Goal: Register for event/course

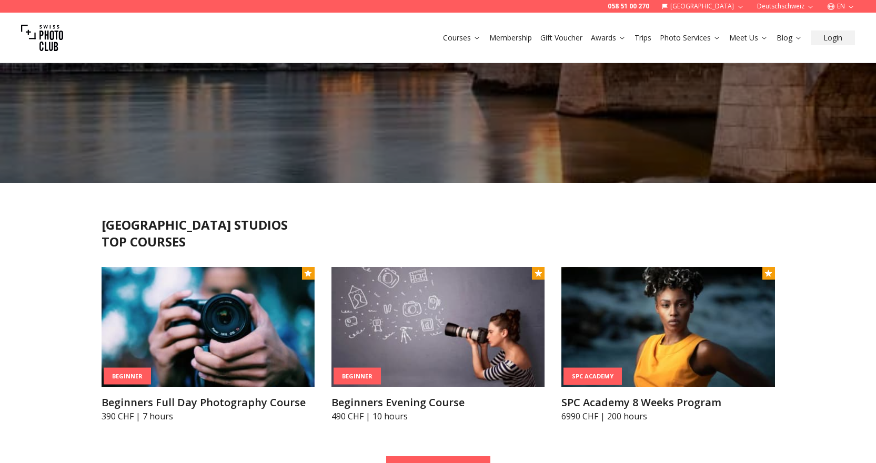
scroll to position [263, 0]
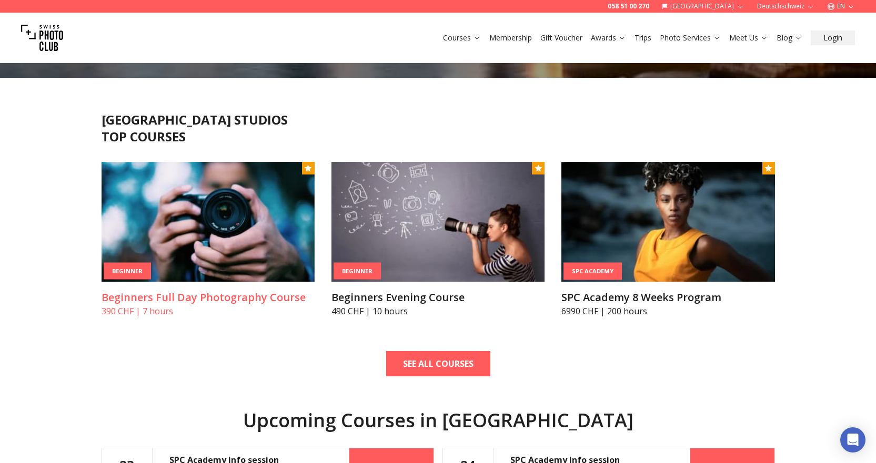
click at [196, 255] on img at bounding box center [207, 222] width 213 height 120
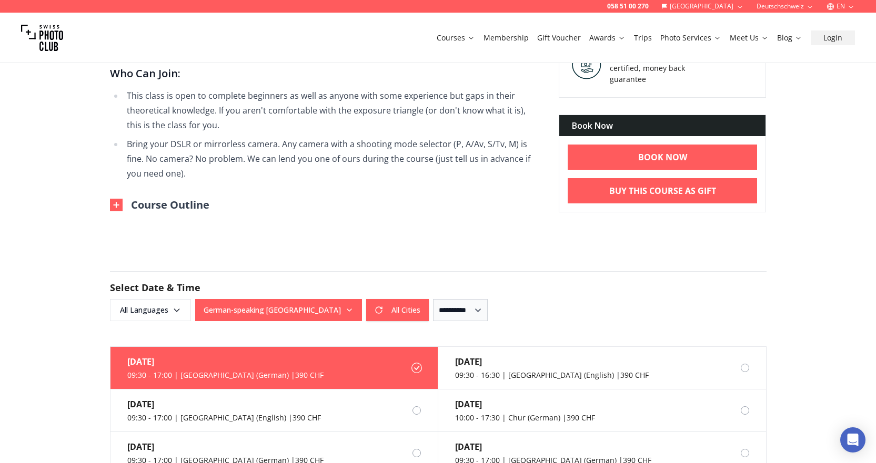
scroll to position [736, 0]
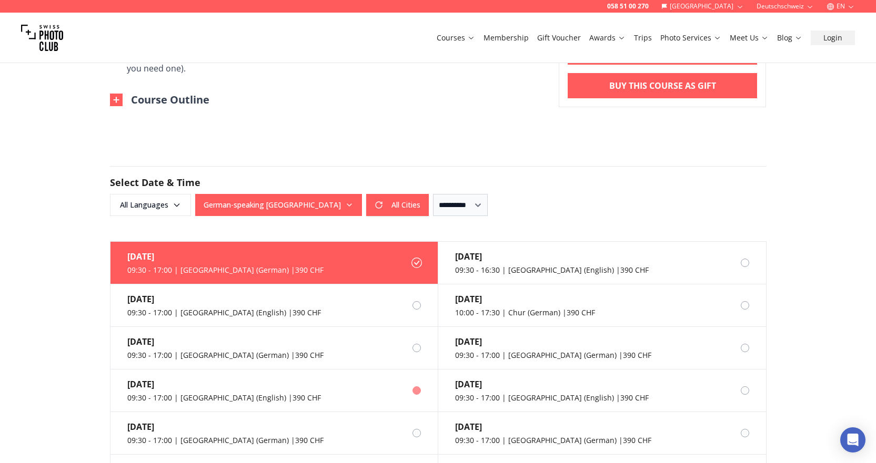
click at [192, 403] on div "[DATE] 09:30 - 17:00 | [GEOGRAPHIC_DATA] (English) | 390 CHF" at bounding box center [215, 391] width 210 height 42
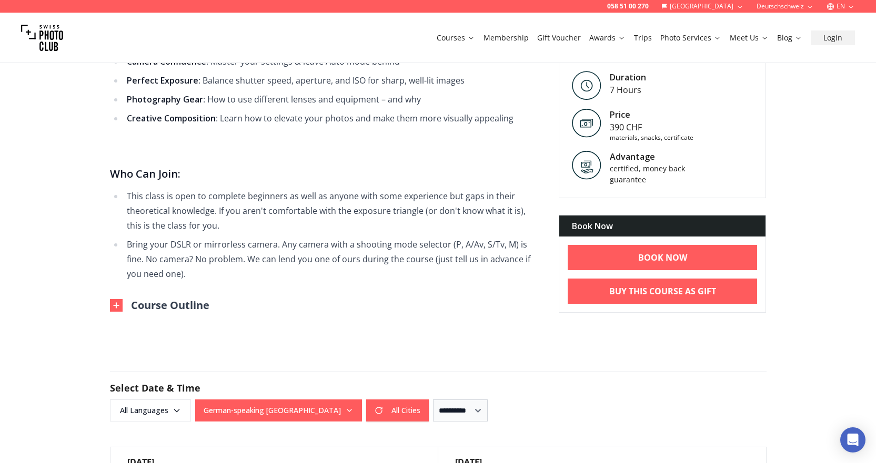
scroll to position [526, 0]
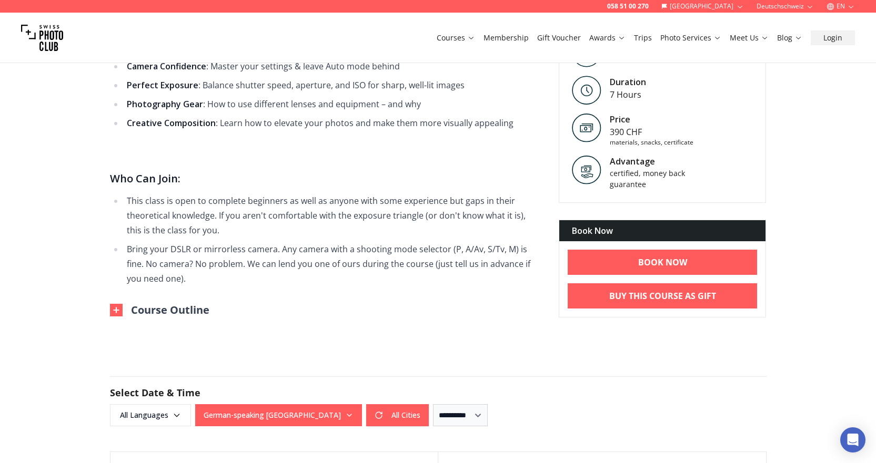
click at [166, 312] on button "Course Outline" at bounding box center [159, 310] width 99 height 15
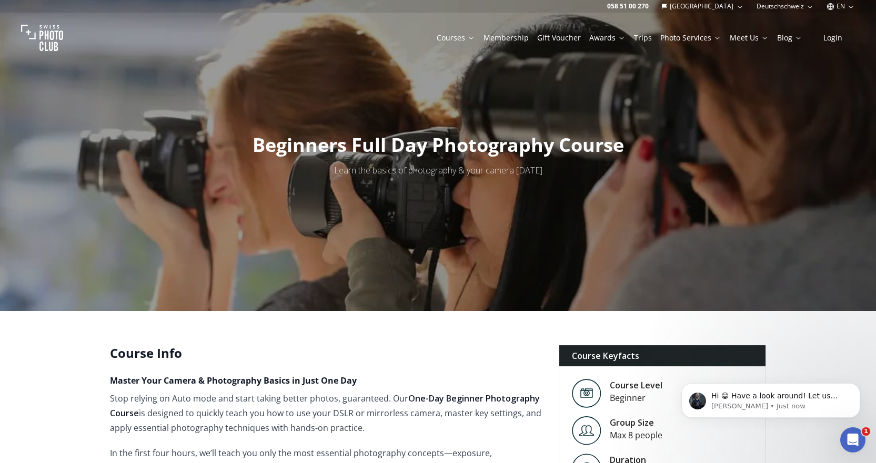
scroll to position [0, 0]
click at [648, 39] on link "Trips" at bounding box center [643, 38] width 18 height 11
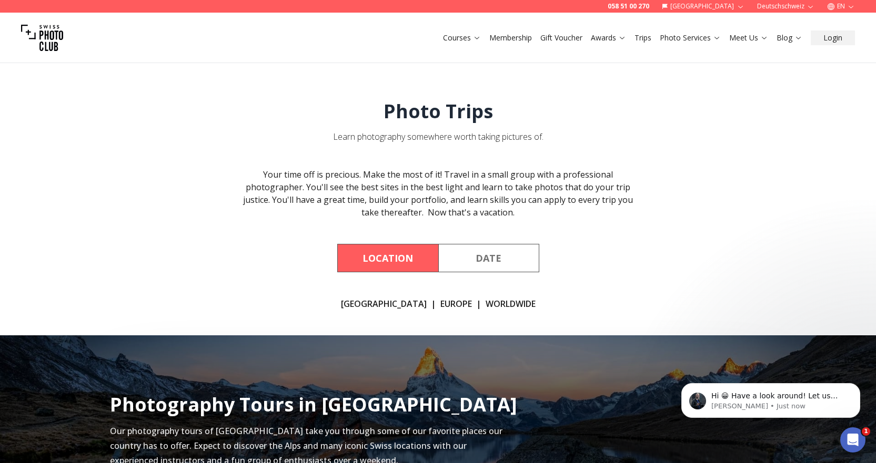
click at [379, 303] on link "[GEOGRAPHIC_DATA]" at bounding box center [384, 304] width 86 height 13
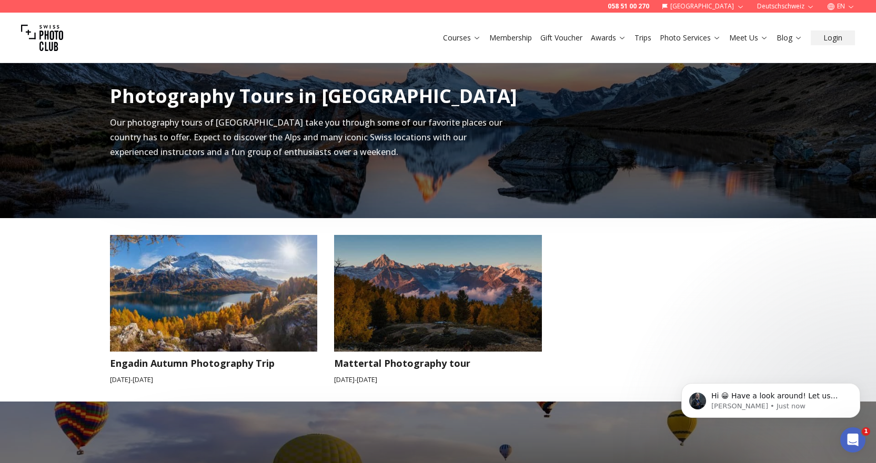
scroll to position [335, 0]
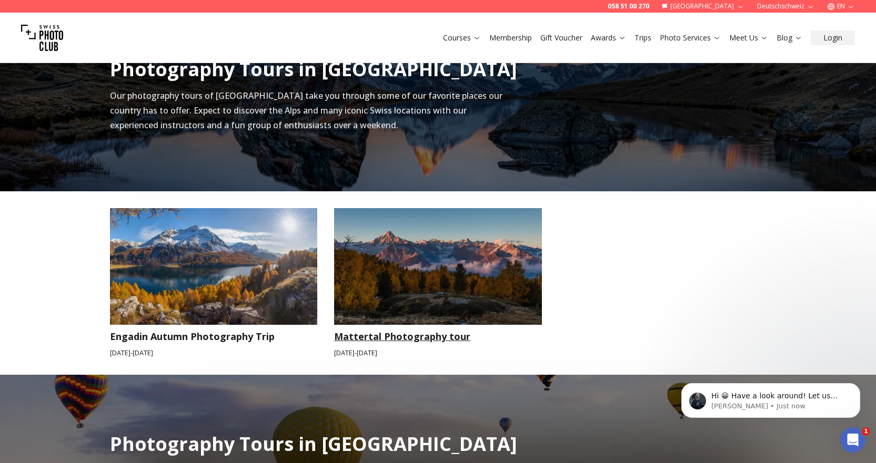
click at [386, 256] on img at bounding box center [438, 266] width 208 height 117
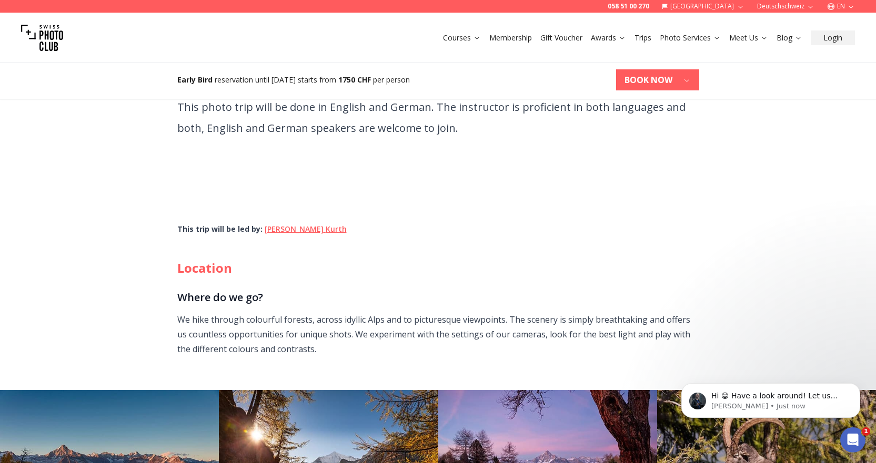
scroll to position [473, 0]
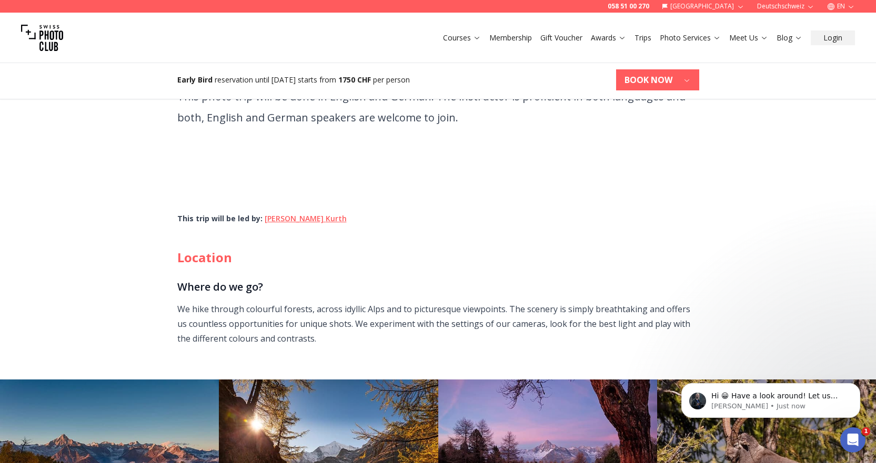
click at [236, 279] on h3 "Where do we go?" at bounding box center [438, 287] width 522 height 17
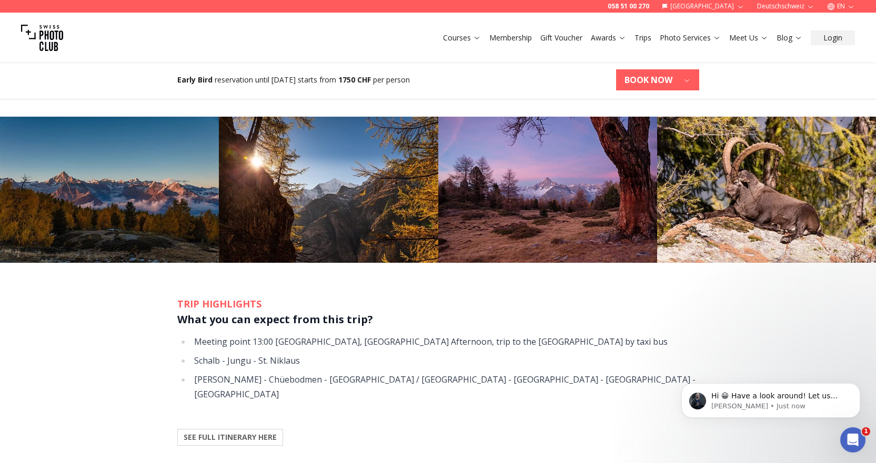
scroll to position [841, 0]
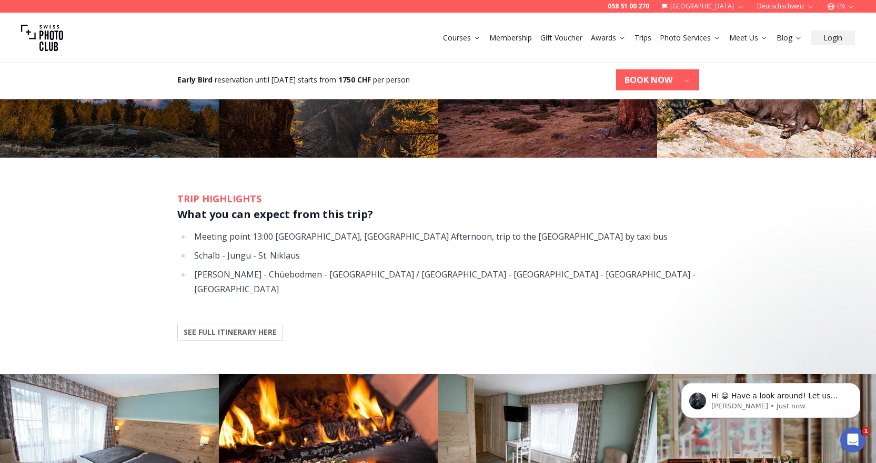
click at [217, 327] on b "SEE FULL ITINERARY HERE" at bounding box center [230, 332] width 93 height 11
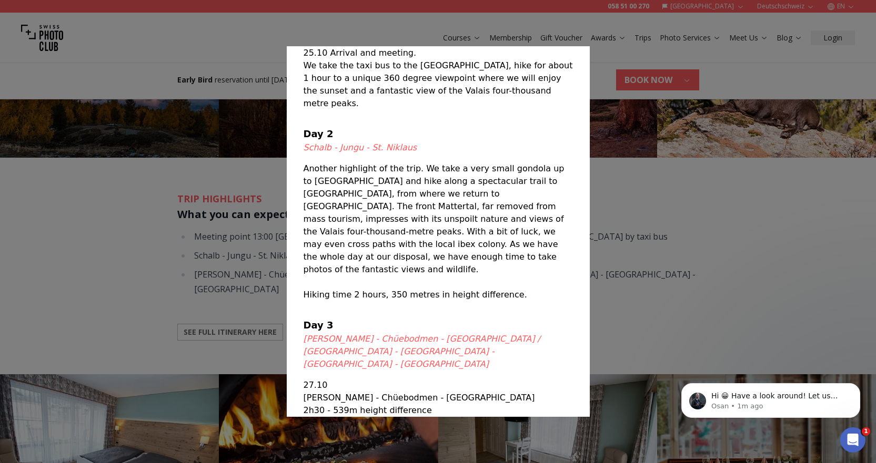
scroll to position [121, 0]
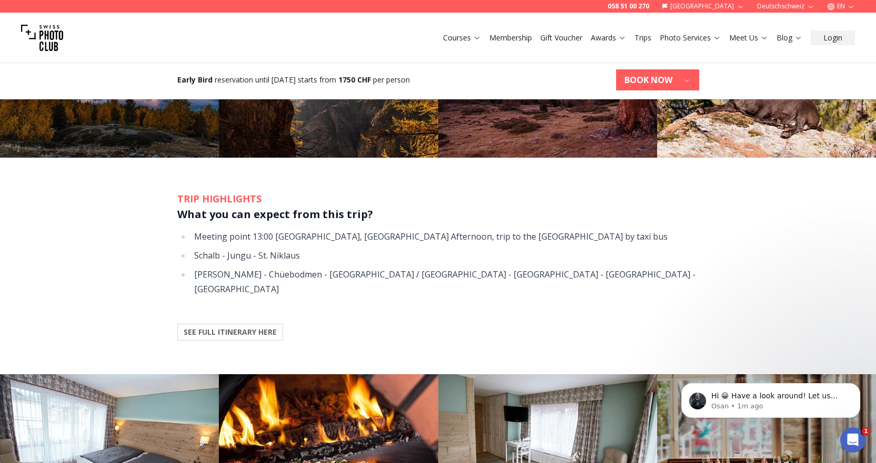
click at [101, 207] on div at bounding box center [438, 231] width 876 height 463
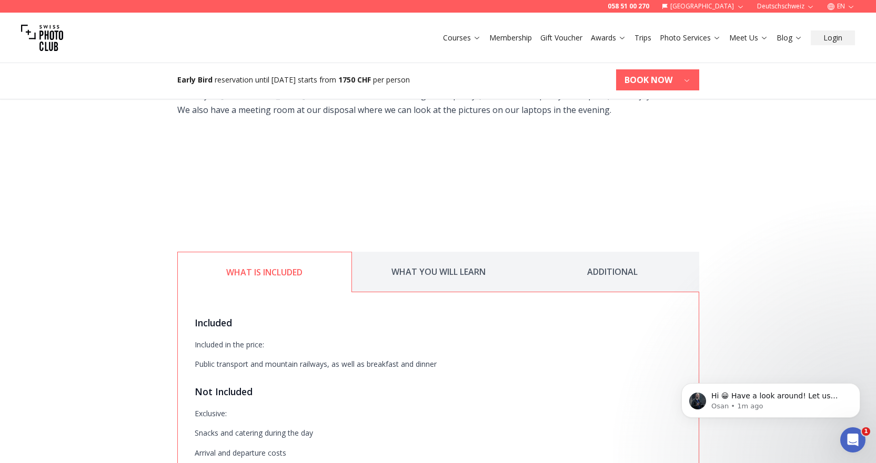
scroll to position [1420, 0]
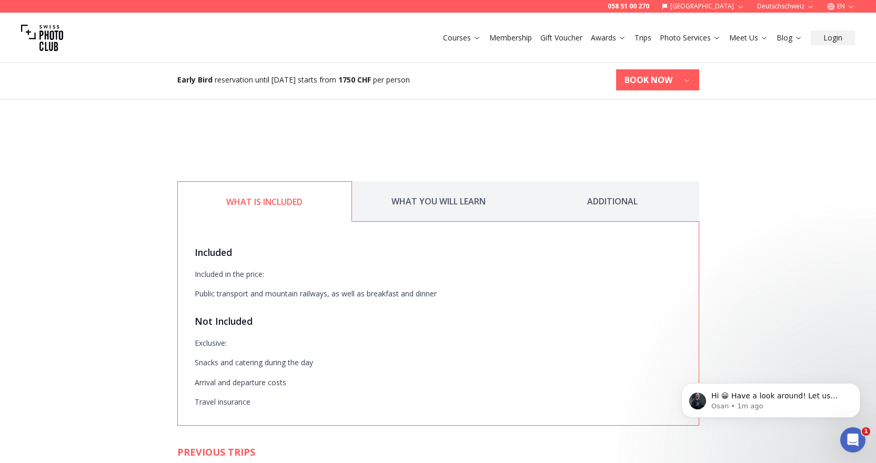
click at [414, 181] on button "WHAT YOU WILL LEARN" at bounding box center [439, 201] width 174 height 40
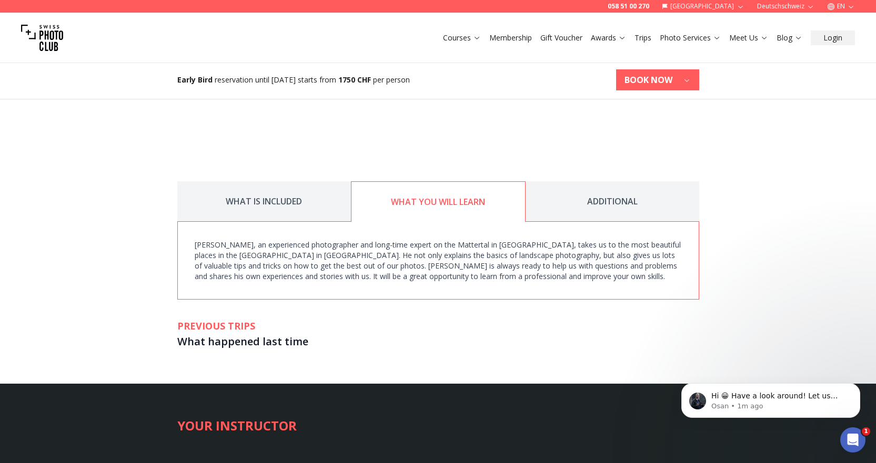
click at [624, 181] on button "ADDITIONAL" at bounding box center [612, 201] width 174 height 40
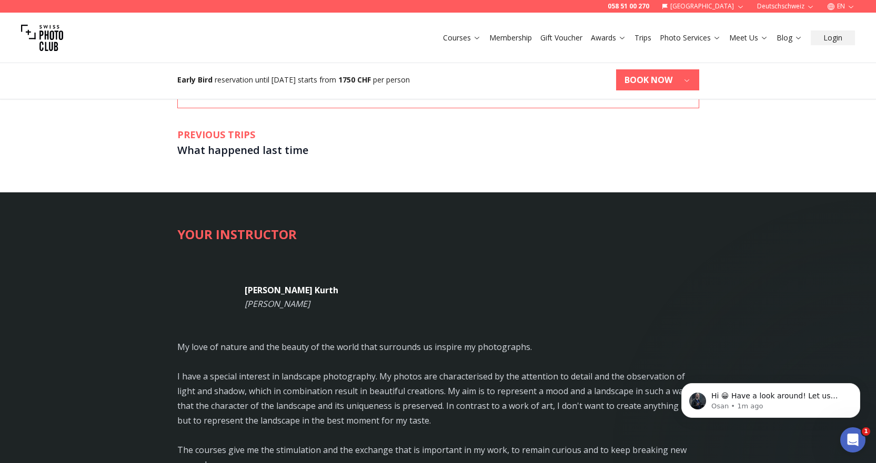
scroll to position [1630, 0]
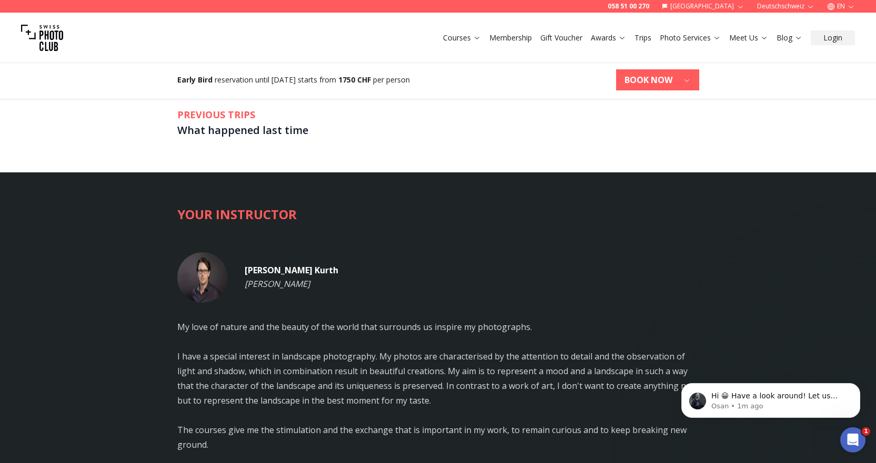
click at [645, 75] on b "BOOK NOW" at bounding box center [648, 80] width 48 height 13
click at [637, 106] on b "[DATE] - [DATE]" at bounding box center [626, 105] width 64 height 11
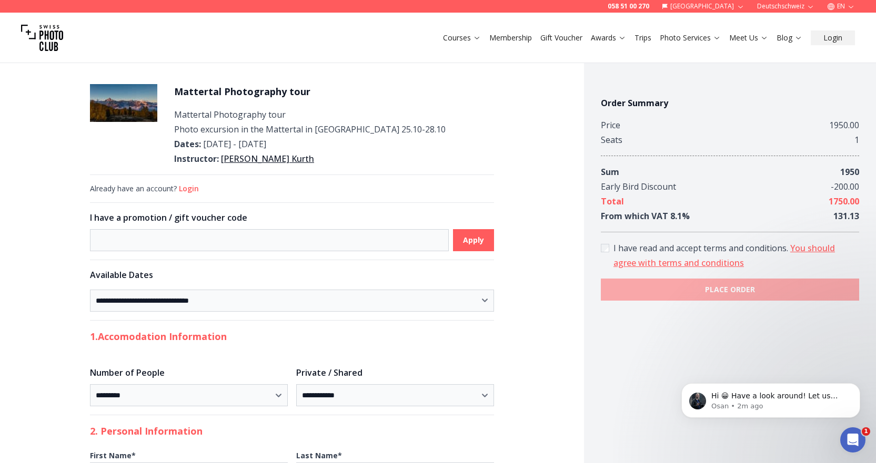
click at [500, 35] on link "Membership" at bounding box center [510, 38] width 43 height 11
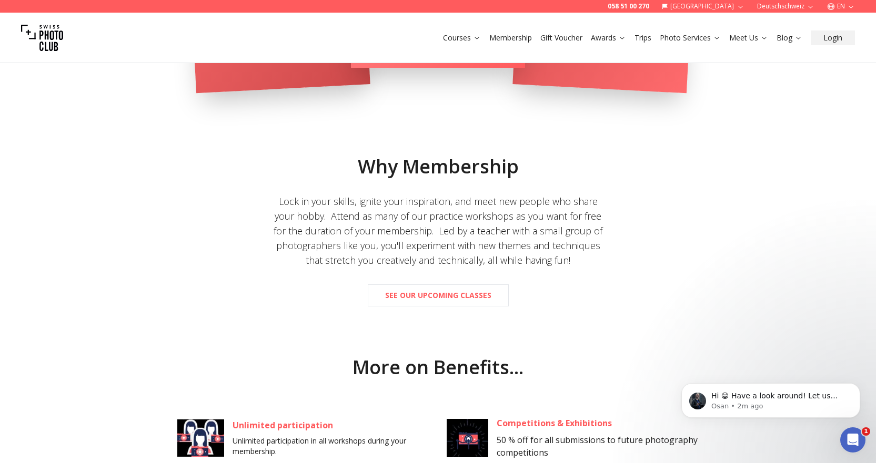
scroll to position [473, 0]
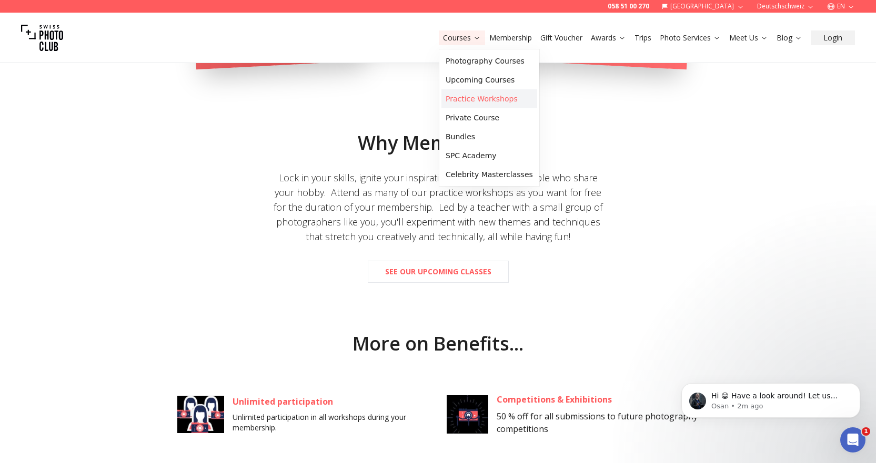
click at [472, 101] on link "Practice Workshops" at bounding box center [489, 98] width 96 height 19
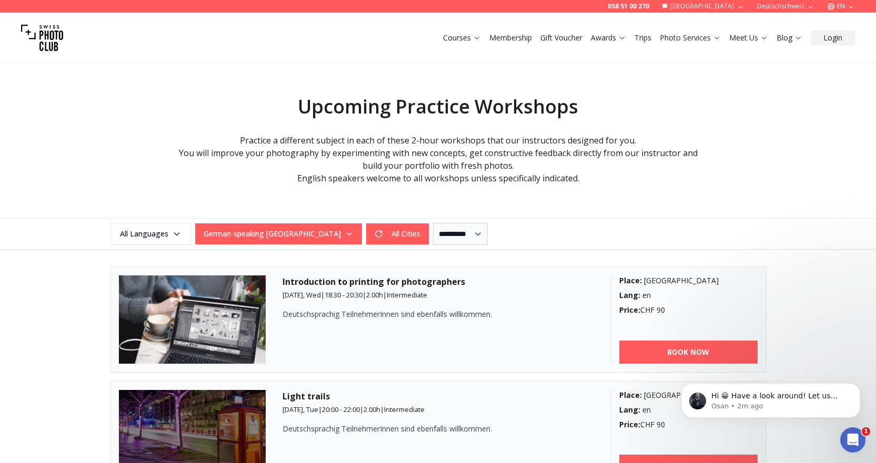
scroll to position [158, 0]
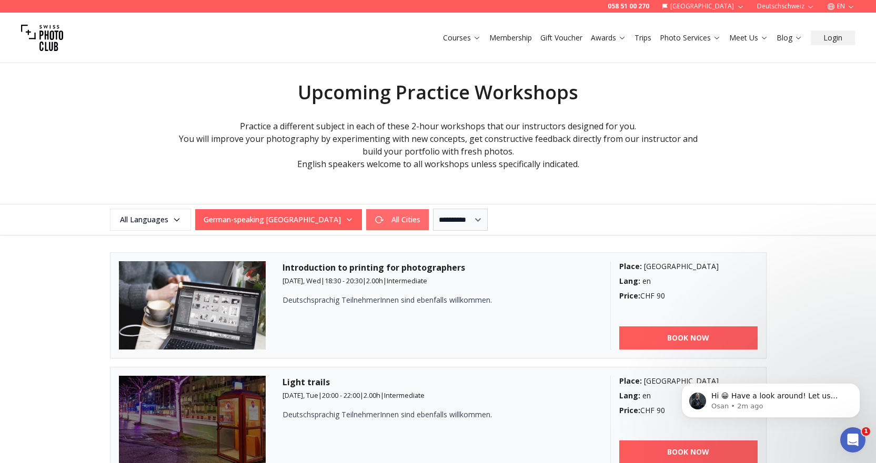
click at [366, 223] on button "All Cities" at bounding box center [397, 219] width 63 height 21
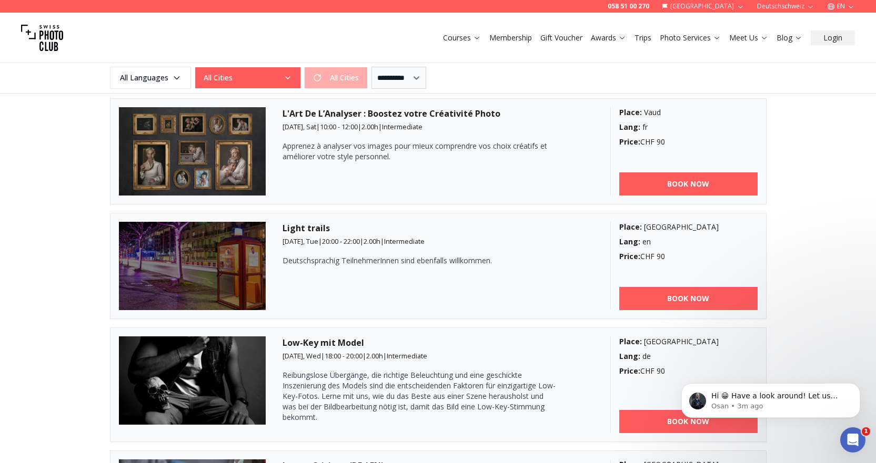
scroll to position [1052, 0]
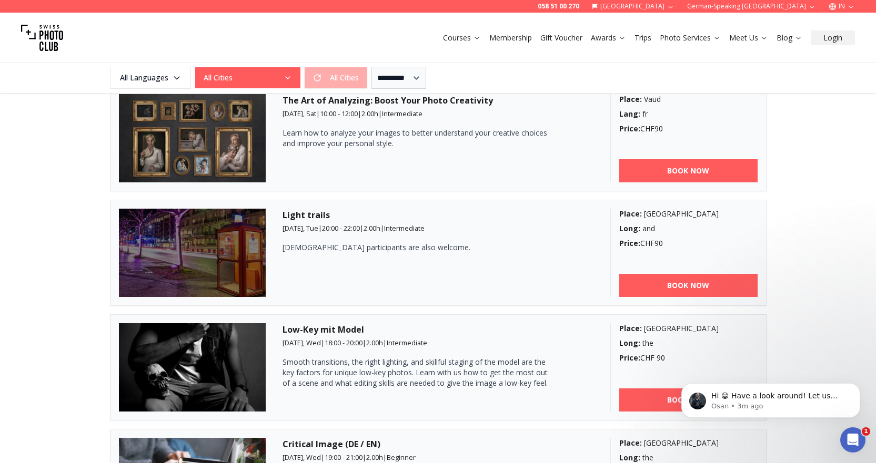
click at [230, 228] on img at bounding box center [192, 253] width 147 height 88
click at [307, 219] on h3 "Light trails" at bounding box center [437, 215] width 311 height 13
click at [322, 211] on h3 "Light trails" at bounding box center [437, 215] width 311 height 13
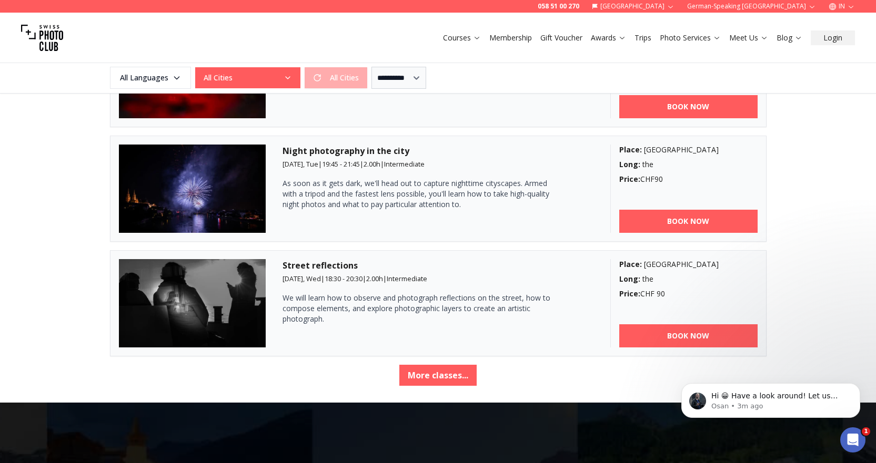
scroll to position [1840, 0]
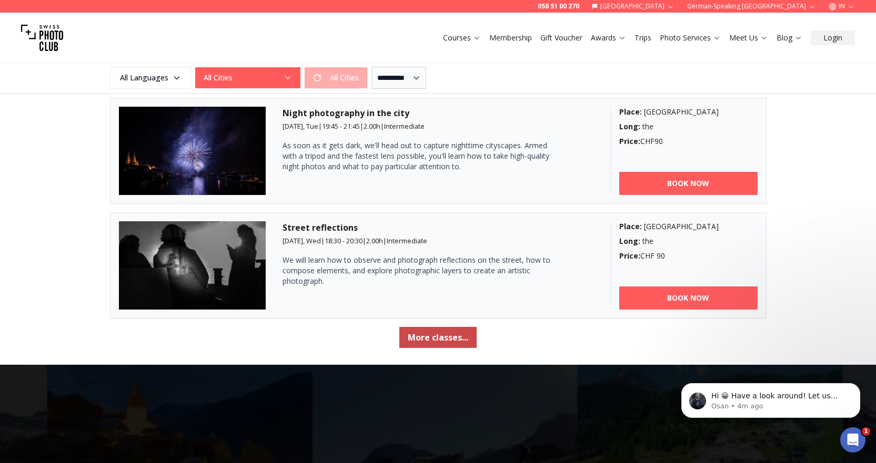
click at [448, 339] on button "More classes..." at bounding box center [437, 337] width 77 height 21
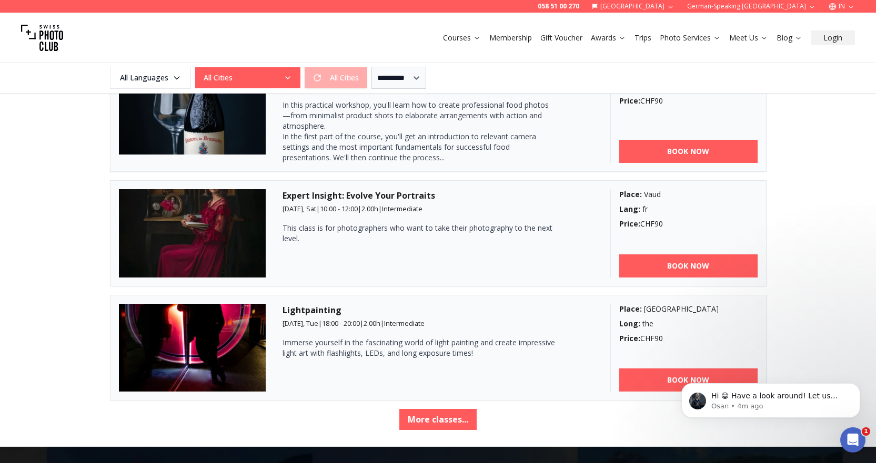
scroll to position [3523, 0]
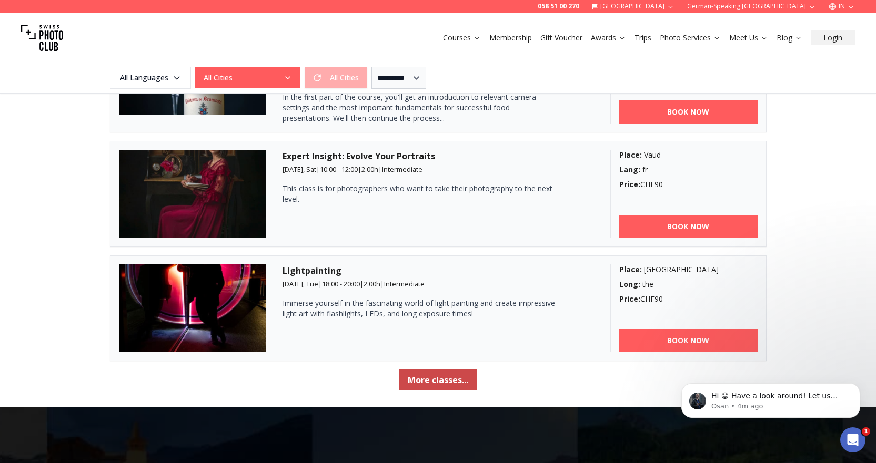
click at [422, 384] on button "More classes..." at bounding box center [437, 380] width 77 height 21
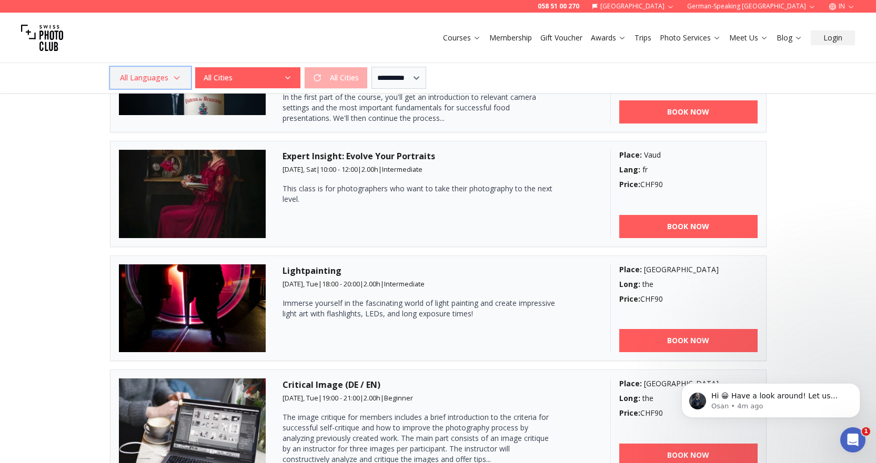
click at [175, 74] on icon "button" at bounding box center [176, 78] width 8 height 8
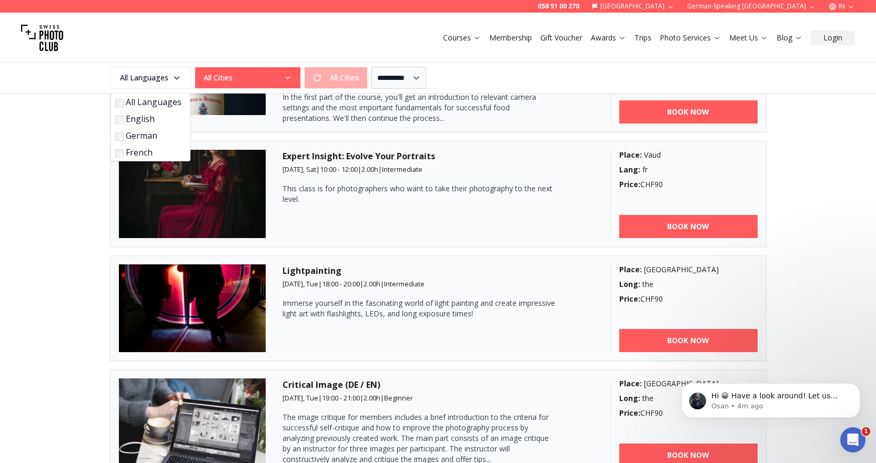
click at [148, 125] on form "All Languages English German French" at bounding box center [150, 127] width 79 height 63
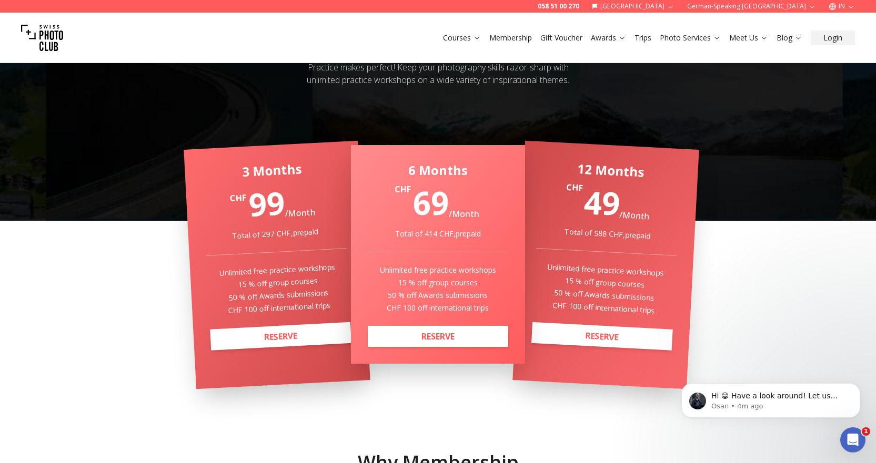
scroll to position [1583, 0]
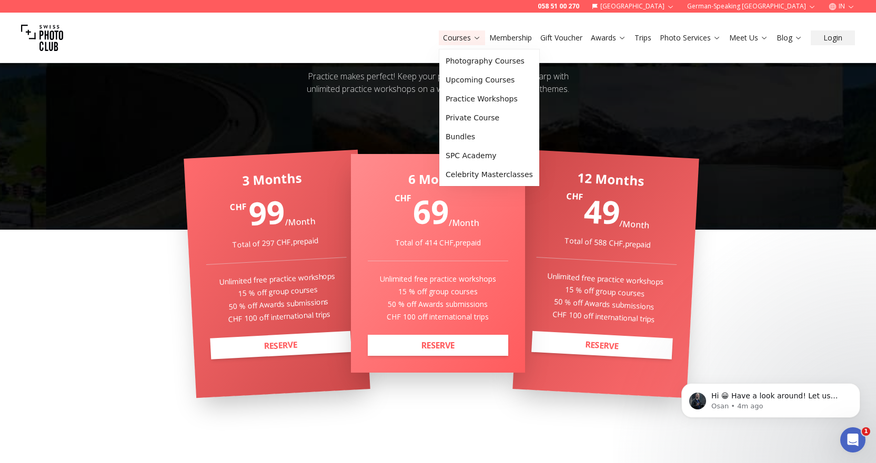
click at [465, 36] on link "Courses" at bounding box center [462, 38] width 38 height 11
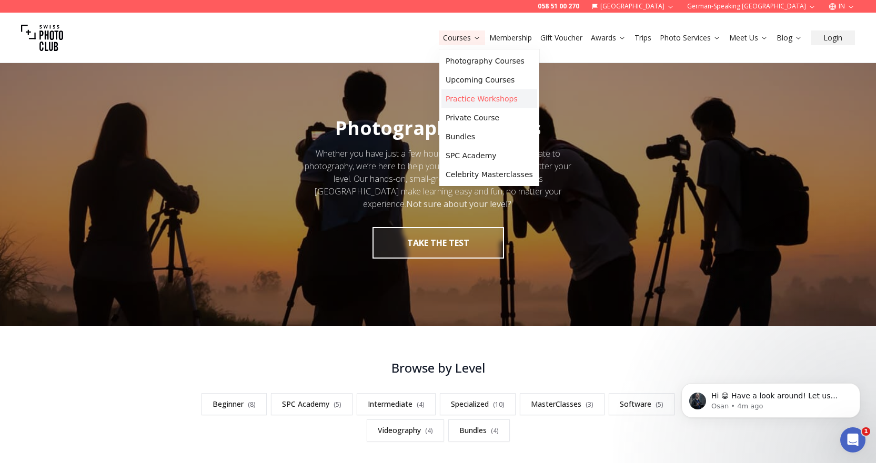
click at [480, 101] on font "Practice Workshops" at bounding box center [481, 99] width 72 height 8
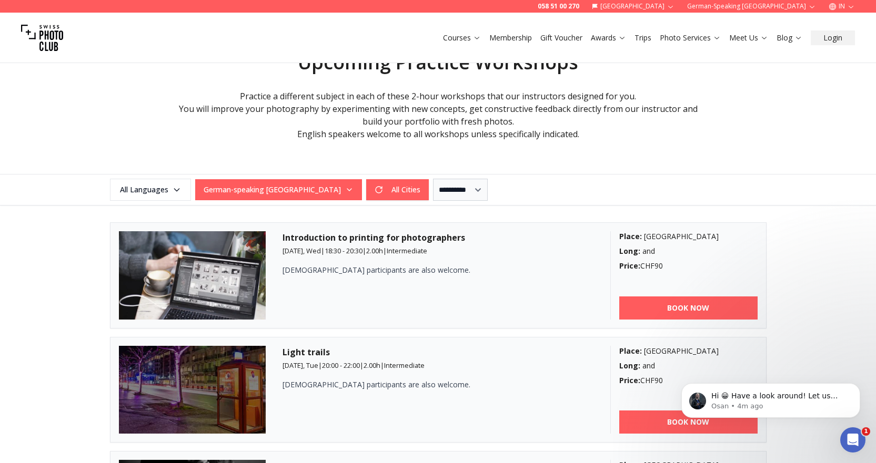
scroll to position [263, 0]
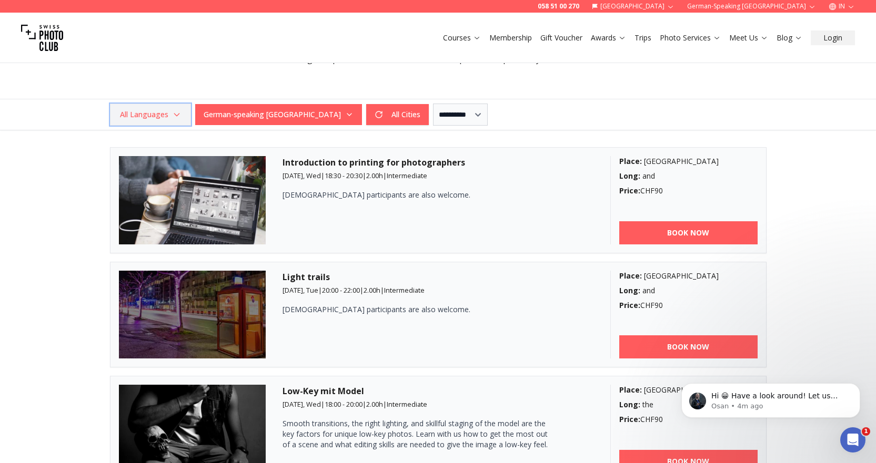
click at [163, 110] on font "All Languages" at bounding box center [144, 114] width 48 height 10
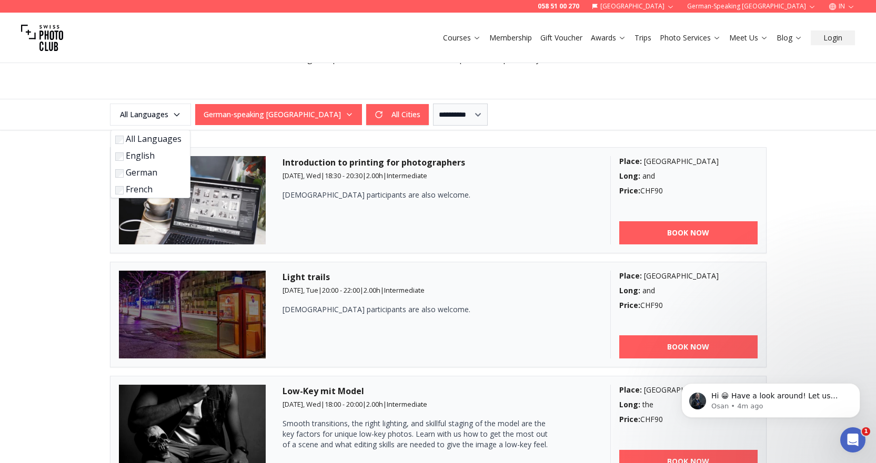
click at [140, 155] on font "English" at bounding box center [140, 156] width 29 height 12
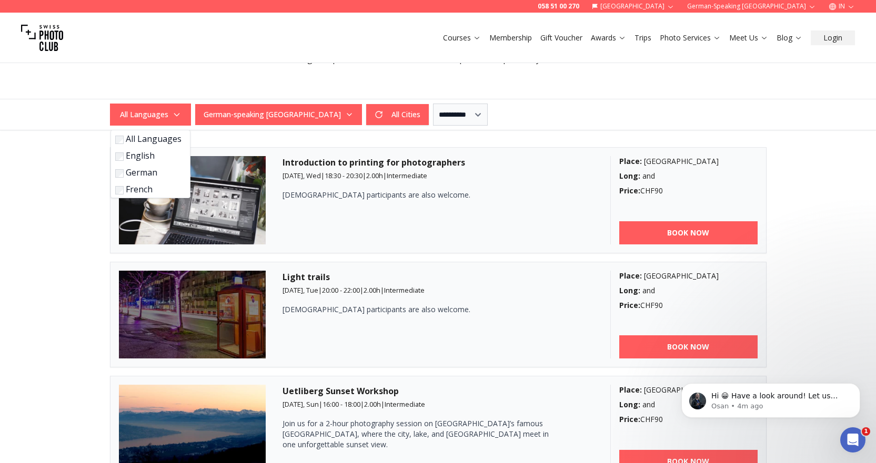
click at [819, 200] on div "**********" at bounding box center [438, 471] width 876 height 744
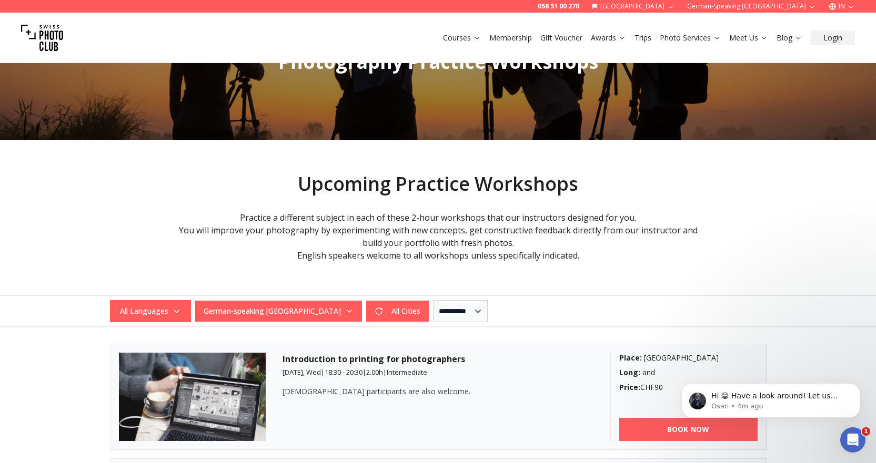
scroll to position [0, 0]
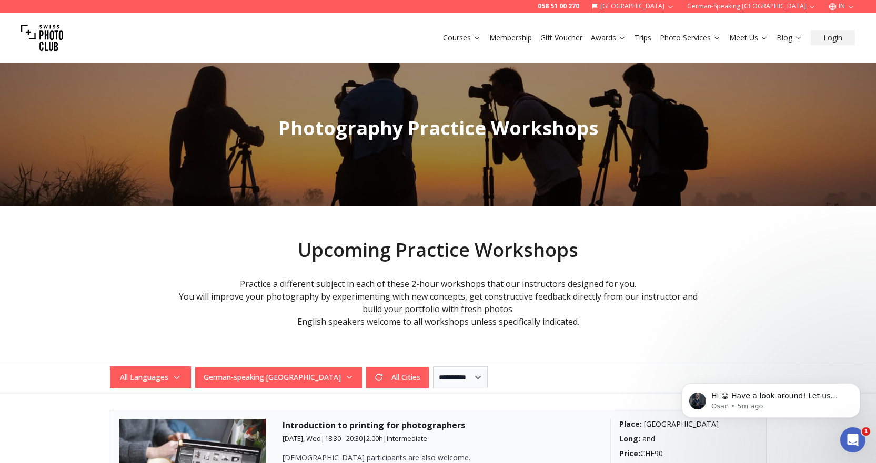
click at [54, 49] on img at bounding box center [42, 38] width 42 height 42
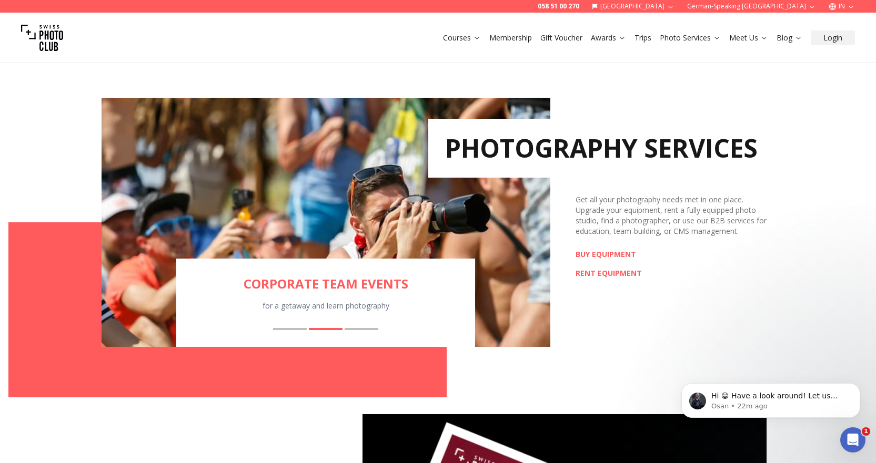
scroll to position [1420, 0]
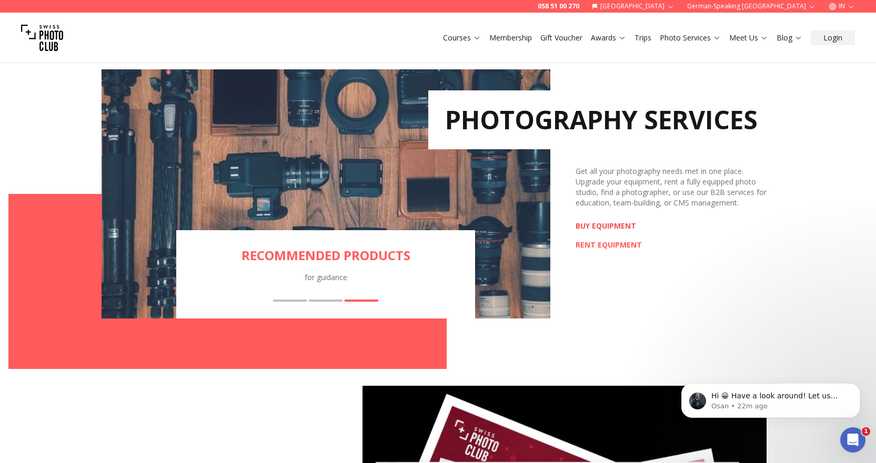
click at [606, 226] on link "BUY EQUIPMENT" at bounding box center [608, 226] width 66 height 11
click at [445, 34] on font "Courses" at bounding box center [457, 38] width 28 height 10
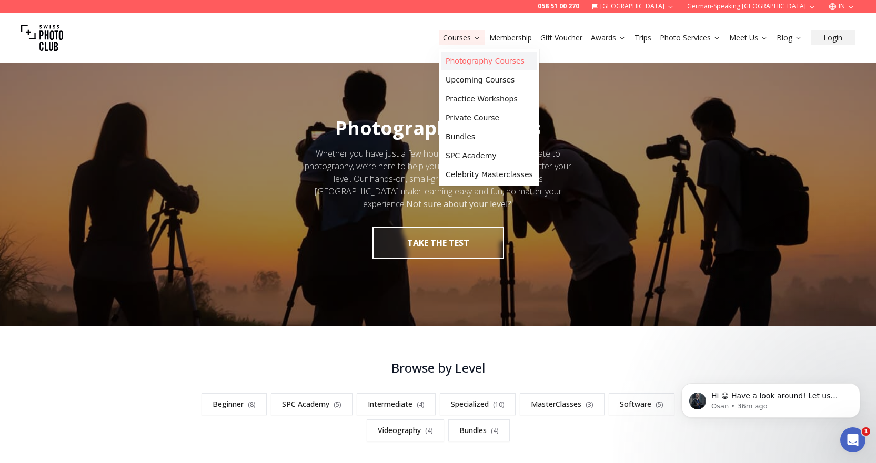
click at [472, 55] on link "Photography Courses" at bounding box center [489, 61] width 96 height 19
click at [467, 60] on font "Photography Courses" at bounding box center [484, 61] width 79 height 8
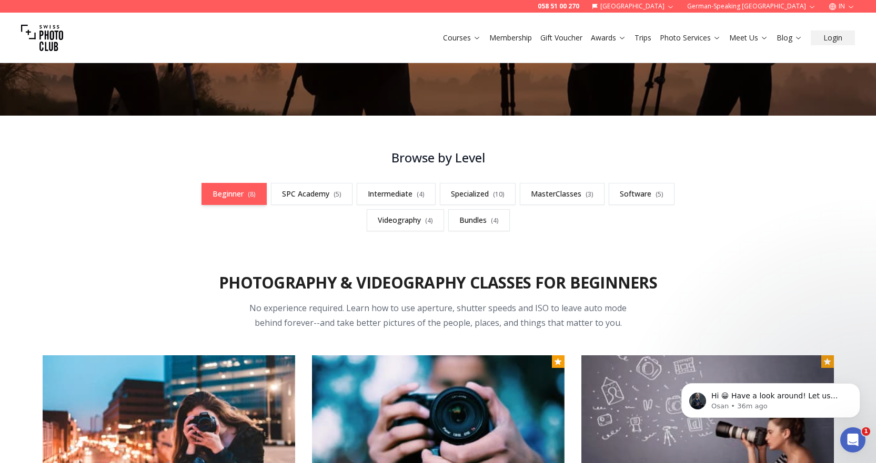
click at [242, 192] on font "Beginner" at bounding box center [227, 194] width 31 height 10
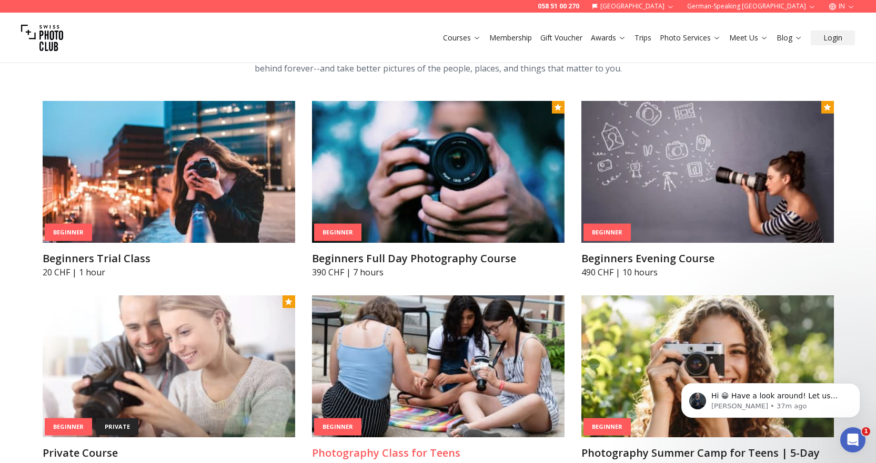
scroll to position [461, 0]
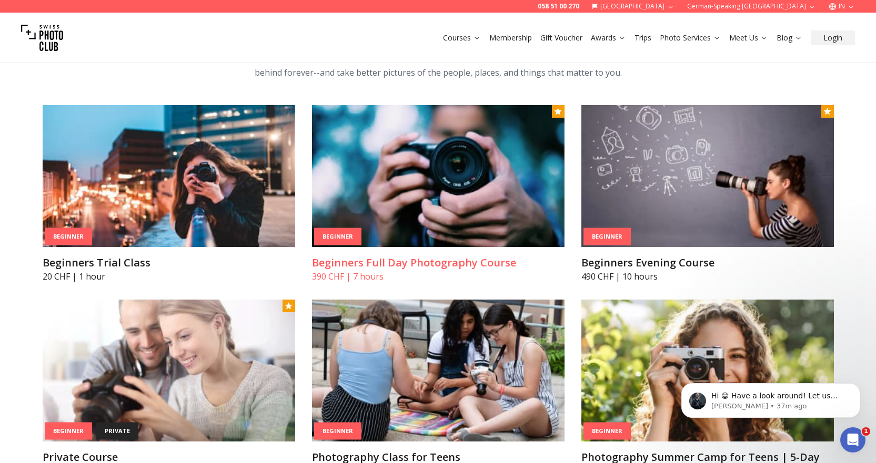
click at [396, 260] on font "Beginners Full Day Photography Course" at bounding box center [414, 263] width 204 height 14
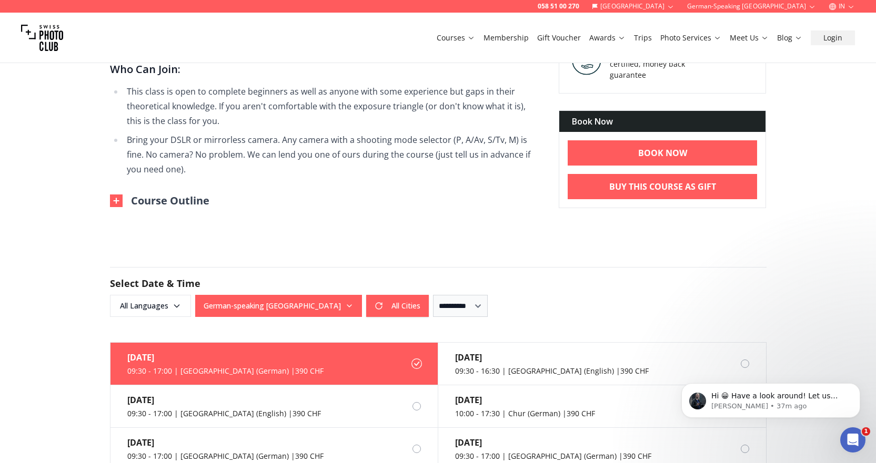
scroll to position [736, 0]
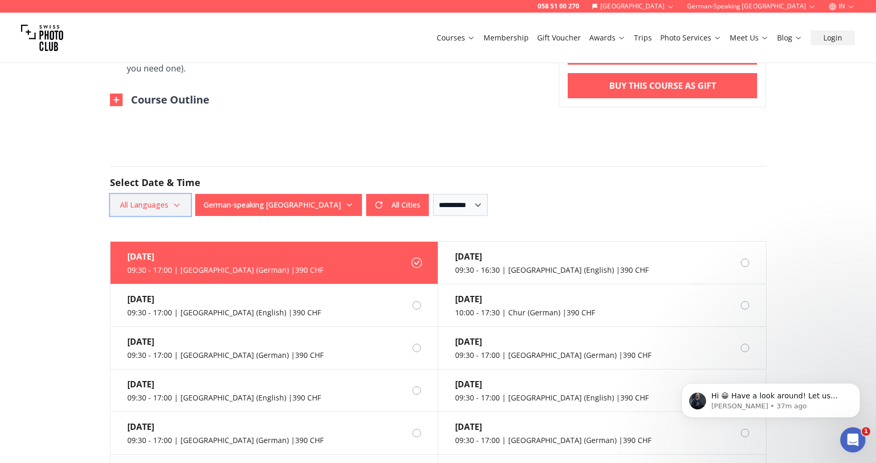
click at [167, 209] on font "All Languages" at bounding box center [144, 205] width 48 height 10
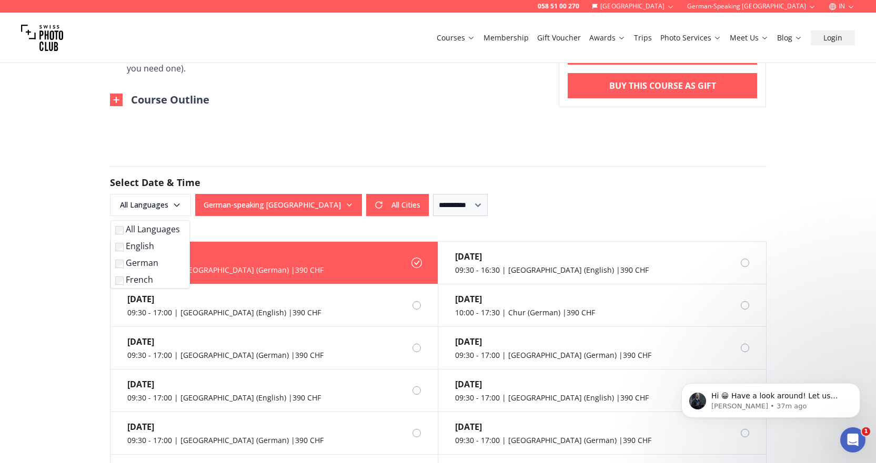
click at [138, 247] on font "English" at bounding box center [140, 246] width 28 height 12
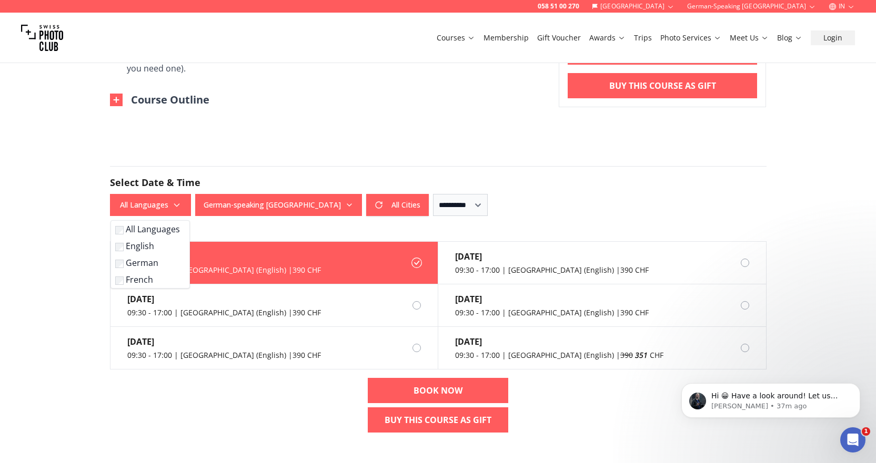
click at [278, 207] on button "German-speaking [GEOGRAPHIC_DATA]" at bounding box center [278, 205] width 167 height 22
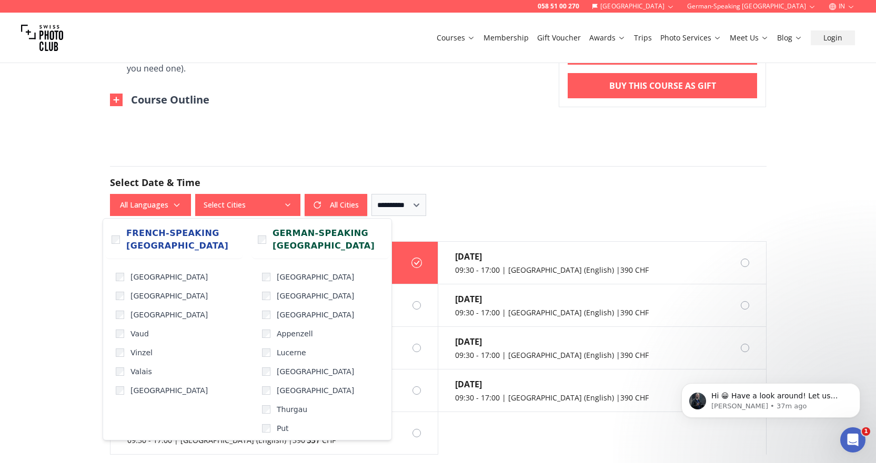
click at [44, 290] on div "058 51 00 270 [GEOGRAPHIC_DATA] German-speaking [GEOGRAPHIC_DATA] IN Courses Me…" at bounding box center [438, 347] width 876 height 2166
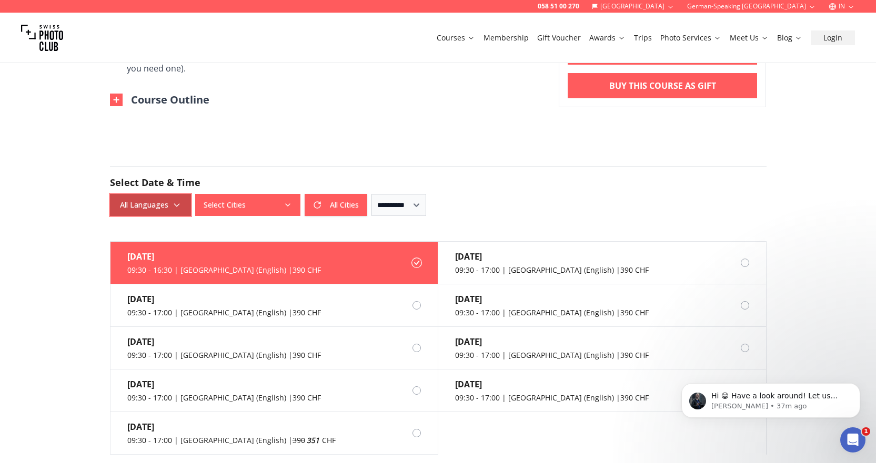
click at [166, 212] on span "All Languages" at bounding box center [150, 205] width 78 height 19
click at [60, 241] on div "058 51 00 270 [GEOGRAPHIC_DATA] German-speaking [GEOGRAPHIC_DATA] IN Courses Me…" at bounding box center [438, 347] width 876 height 2166
click at [5, 270] on div "058 51 00 270 [GEOGRAPHIC_DATA] German-speaking [GEOGRAPHIC_DATA] IN Courses Me…" at bounding box center [438, 347] width 876 height 2166
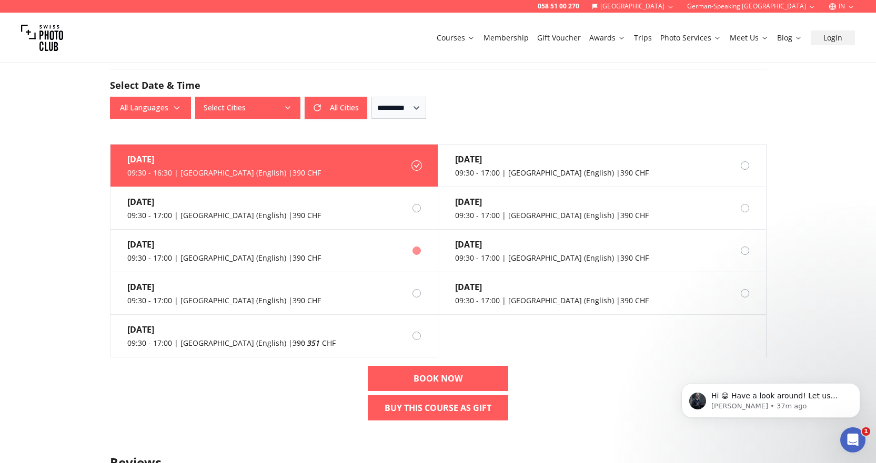
scroll to position [841, 0]
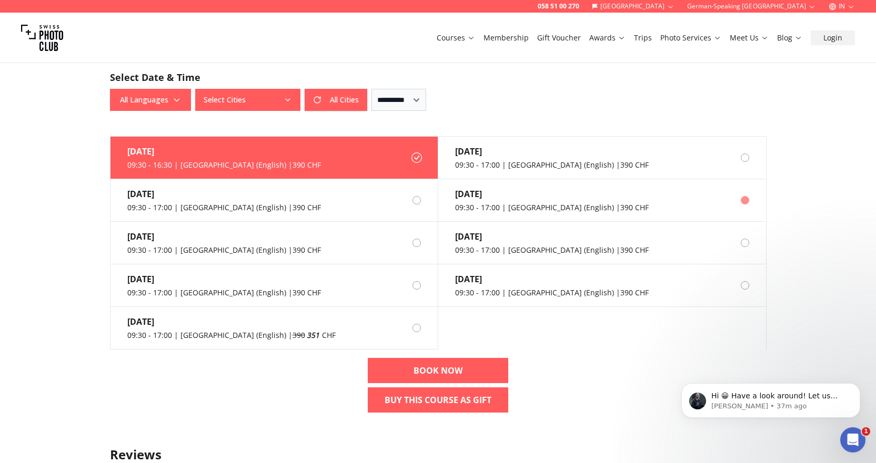
click at [526, 208] on div "09:30 - 17:00 | [GEOGRAPHIC_DATA] (English) | 390 CHF" at bounding box center [552, 207] width 194 height 11
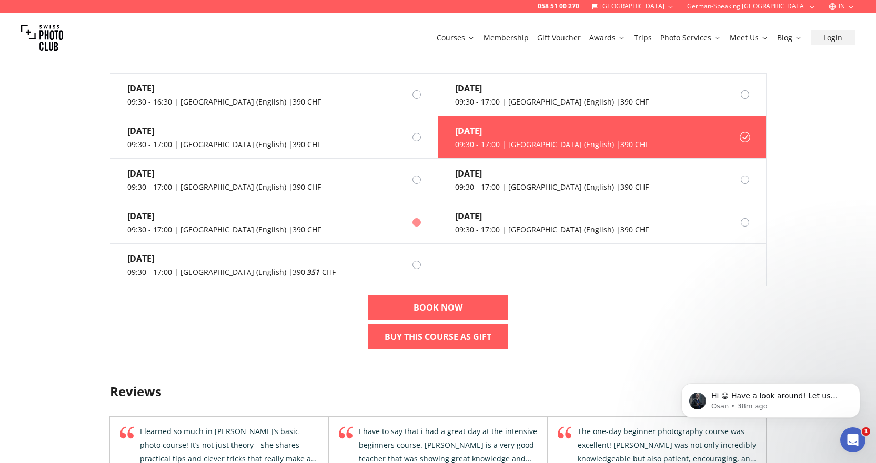
scroll to position [1104, 0]
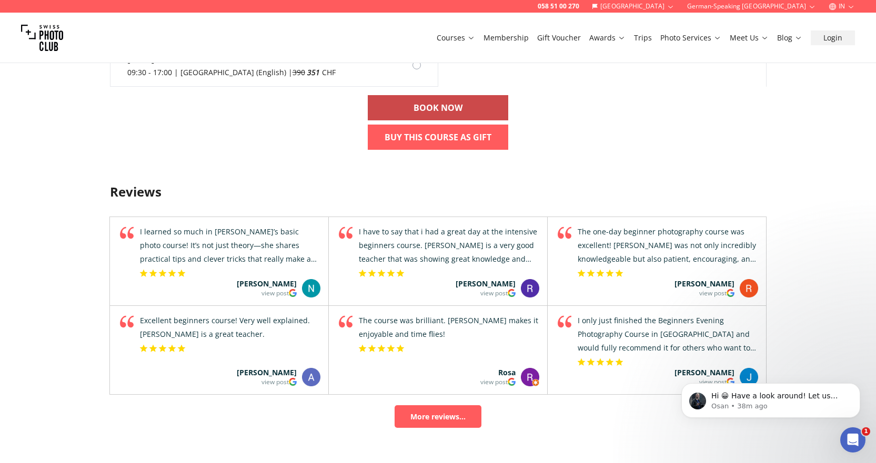
click at [426, 109] on font "BOOK NOW" at bounding box center [437, 108] width 49 height 12
